Goal: Transaction & Acquisition: Purchase product/service

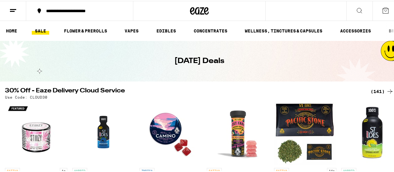
click at [76, 11] on div "**********" at bounding box center [83, 10] width 80 height 4
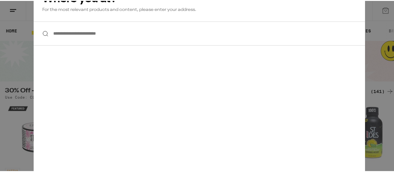
click at [81, 37] on input "**********" at bounding box center [199, 33] width 331 height 24
click at [42, 34] on div at bounding box center [199, 33] width 331 height 24
click at [41, 34] on div at bounding box center [199, 33] width 331 height 24
click at [62, 33] on input "**********" at bounding box center [199, 33] width 331 height 24
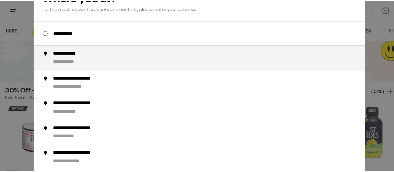
click at [59, 56] on div "**********" at bounding box center [72, 53] width 39 height 7
type input "**********"
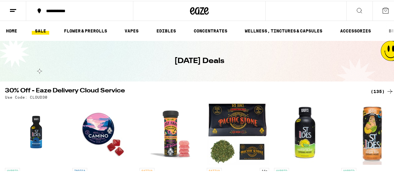
click at [356, 11] on icon at bounding box center [359, 9] width 7 height 7
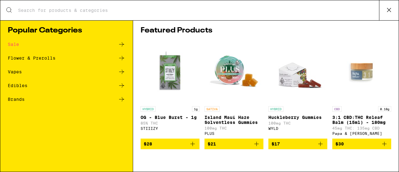
click at [226, 11] on input "Search for Products" at bounding box center [198, 10] width 361 height 6
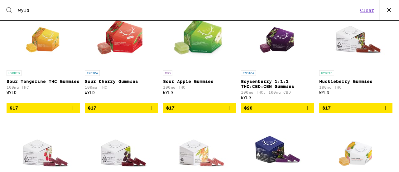
scroll to position [125, 0]
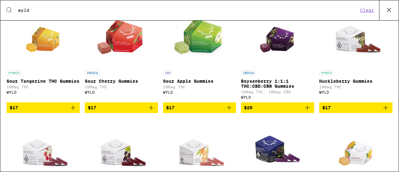
type input "wyld"
click at [118, 82] on p "Sour Cherry Gummies" at bounding box center [121, 80] width 73 height 5
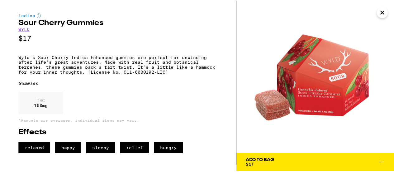
scroll to position [7, 0]
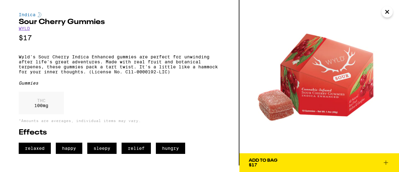
click at [387, 12] on icon "Close" at bounding box center [386, 11] width 3 height 3
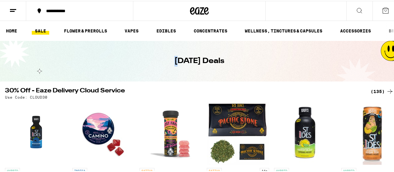
drag, startPoint x: 168, startPoint y: 58, endPoint x: 175, endPoint y: 60, distance: 7.7
click at [175, 60] on div "Today's Deals" at bounding box center [199, 60] width 239 height 40
click at [213, 60] on h1 "Today's Deals" at bounding box center [199, 60] width 50 height 11
drag, startPoint x: 226, startPoint y: 60, endPoint x: 166, endPoint y: 60, distance: 59.8
click at [166, 60] on div "Today's Deals" at bounding box center [199, 60] width 239 height 40
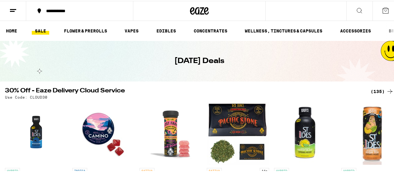
click at [166, 60] on div "Today's Deals" at bounding box center [199, 60] width 239 height 40
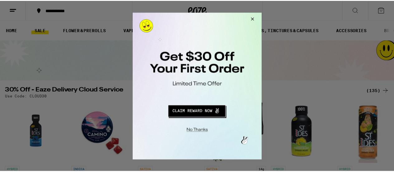
click at [253, 18] on button "Close Modal" at bounding box center [252, 19] width 17 height 15
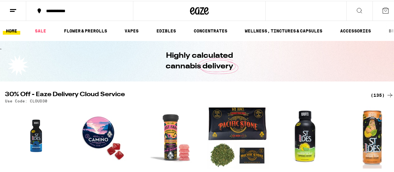
click at [350, 8] on button at bounding box center [359, 10] width 26 height 20
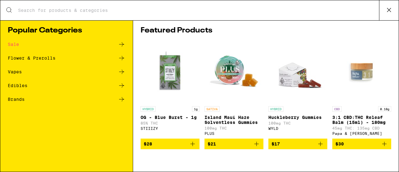
click at [107, 6] on div "Search for Products" at bounding box center [199, 10] width 398 height 20
click at [98, 13] on div "Search for Products" at bounding box center [199, 10] width 398 height 20
click at [95, 11] on input "Search for Products" at bounding box center [198, 10] width 361 height 6
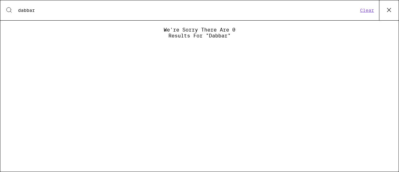
click at [40, 10] on input "dabbar" at bounding box center [188, 10] width 340 height 6
type input "dab bar"
click at [386, 9] on icon at bounding box center [388, 9] width 9 height 9
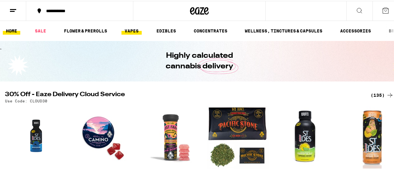
click at [139, 31] on link "VAPES" at bounding box center [131, 29] width 20 height 7
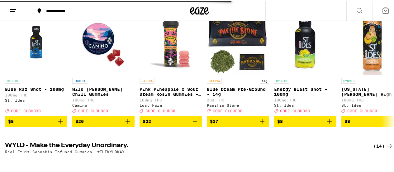
scroll to position [156, 0]
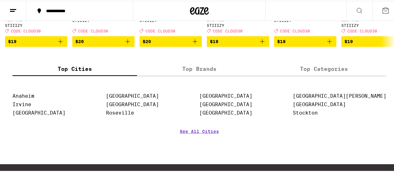
scroll to position [592, 0]
click at [185, 75] on label "Top Brands" at bounding box center [199, 67] width 125 height 13
click at [0, 0] on input "Top Brands" at bounding box center [0, 0] width 0 height 0
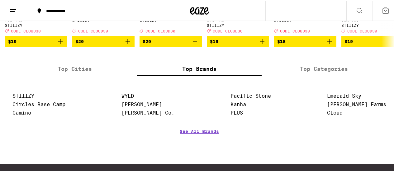
click at [294, 75] on label "Top Categories" at bounding box center [324, 67] width 125 height 13
click at [0, 0] on input "Top Categories" at bounding box center [0, 0] width 0 height 0
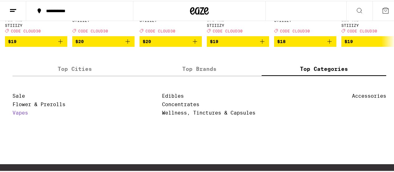
click at [16, 115] on link "Vapes" at bounding box center [20, 112] width 16 height 6
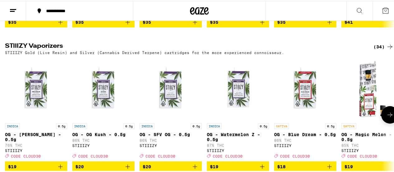
scroll to position [436, 0]
